Goal: Task Accomplishment & Management: Use online tool/utility

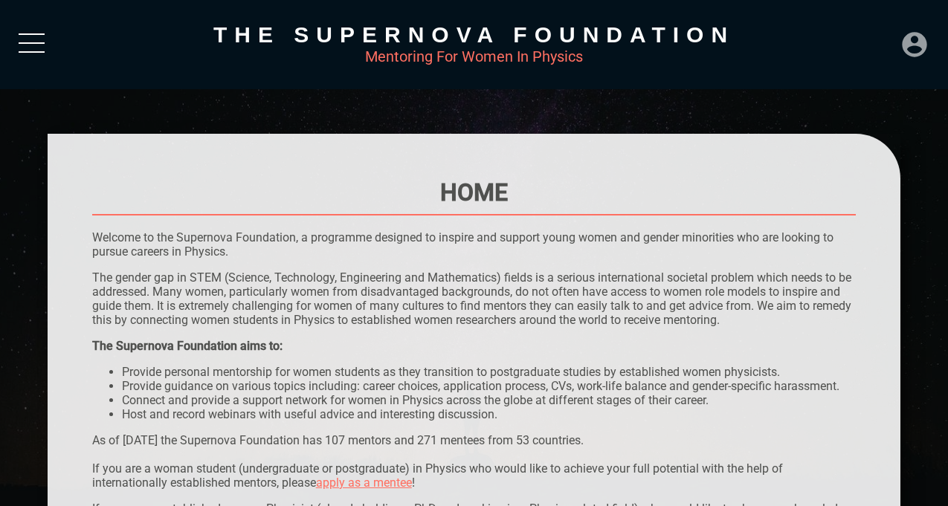
click at [921, 48] on icon at bounding box center [915, 45] width 30 height 30
click at [39, 44] on div at bounding box center [32, 46] width 26 height 27
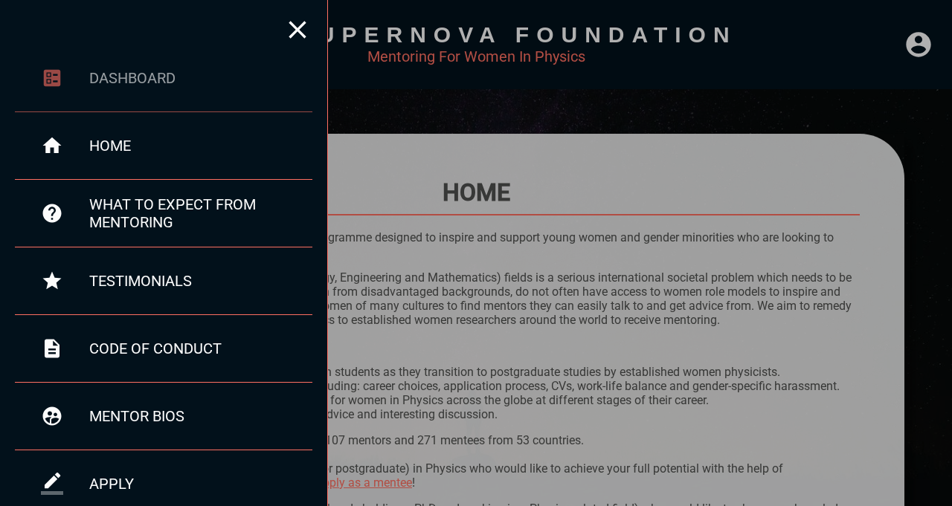
click at [137, 61] on div "dashboard" at bounding box center [163, 79] width 297 height 68
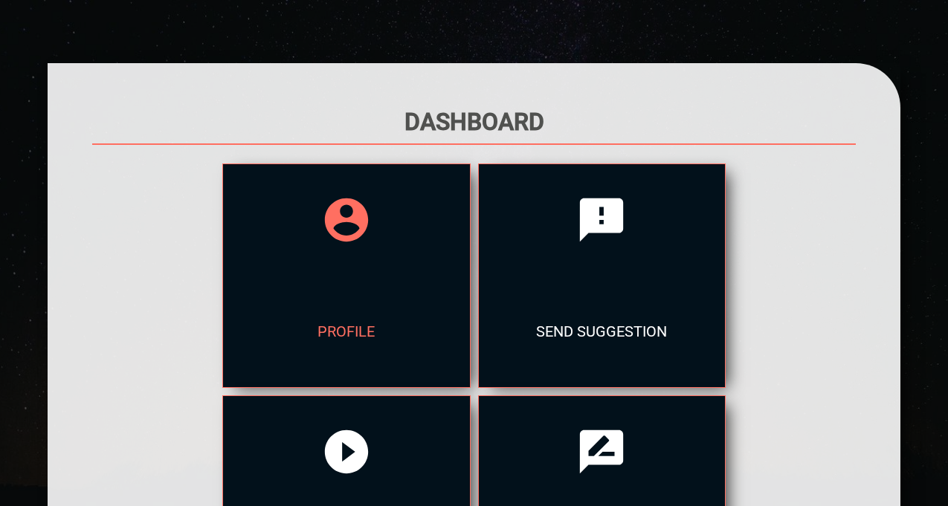
scroll to position [325, 0]
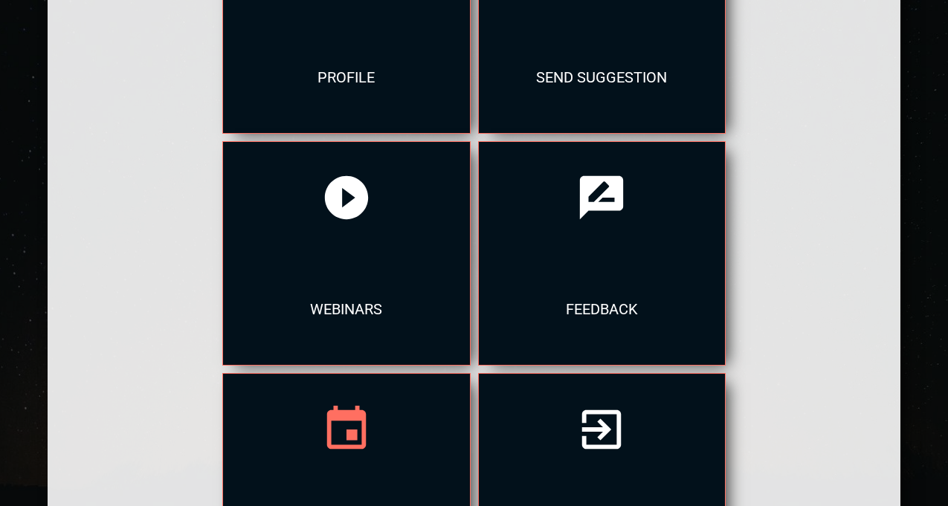
click at [469, 374] on div at bounding box center [346, 430] width 246 height 112
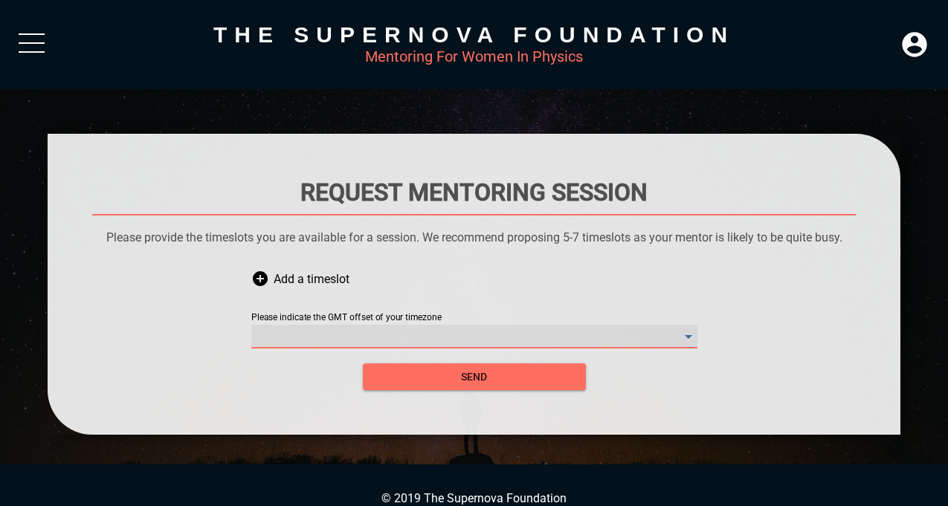
click at [375, 325] on timezone "​" at bounding box center [474, 337] width 446 height 24
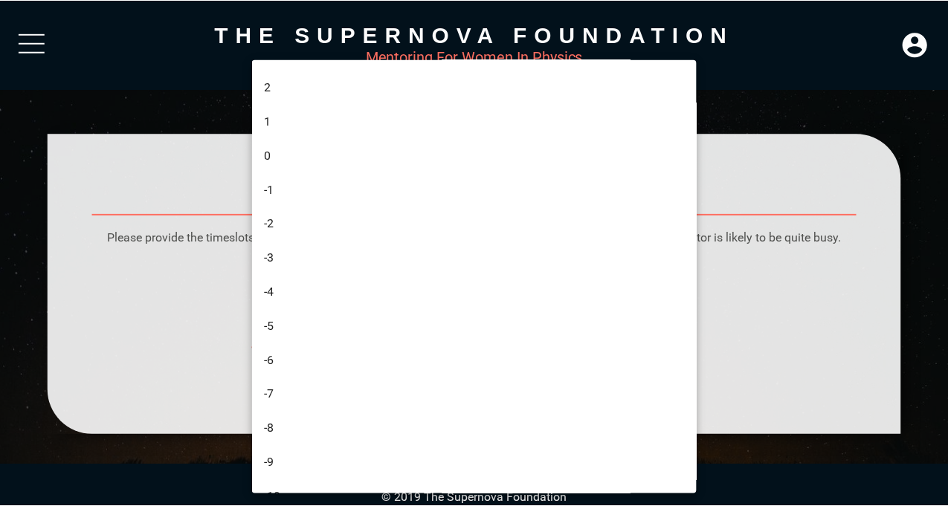
scroll to position [432, 0]
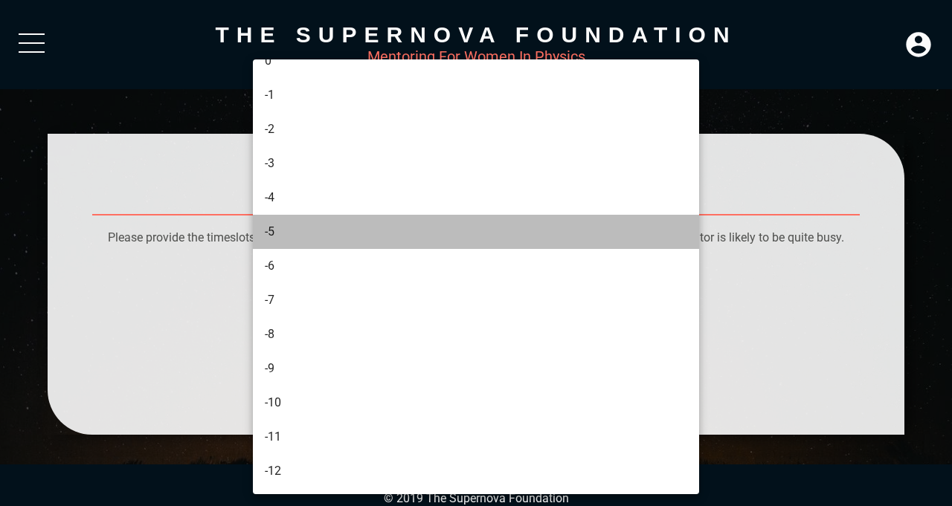
click at [367, 231] on li "-5" at bounding box center [478, 232] width 450 height 34
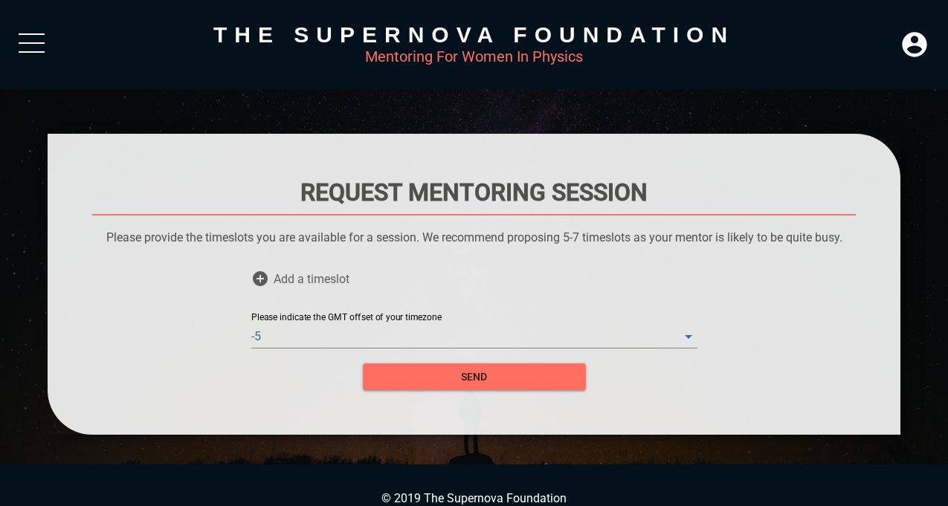
click at [348, 288] on span "Add a timeslot" at bounding box center [312, 279] width 76 height 45
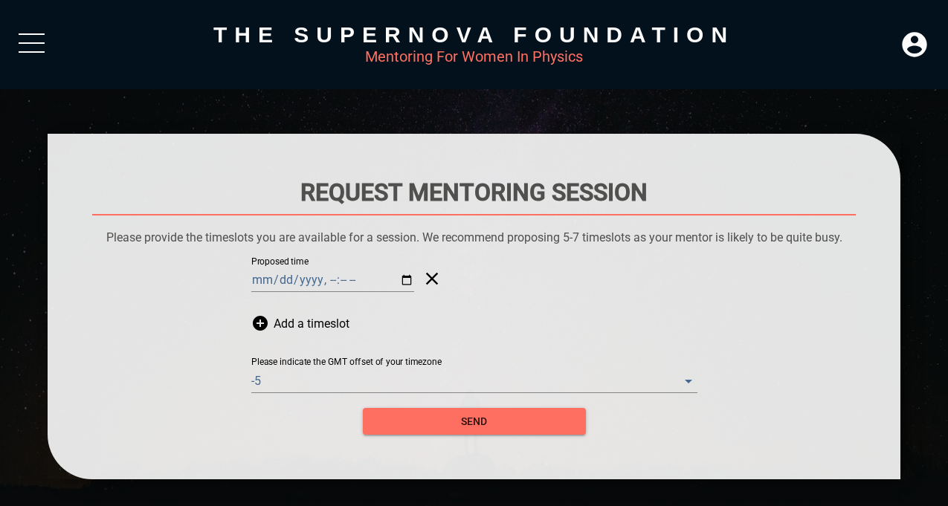
click at [419, 277] on icon at bounding box center [428, 279] width 28 height 45
